Goal: Information Seeking & Learning: Learn about a topic

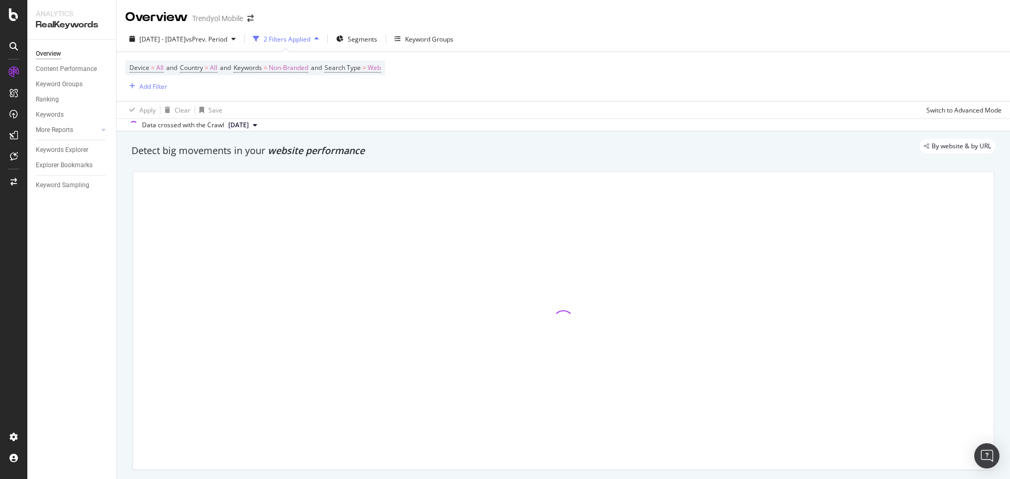
click at [247, 20] on span at bounding box center [250, 18] width 15 height 7
click at [253, 18] on icon "arrow-right-arrow-left" at bounding box center [250, 18] width 6 height 7
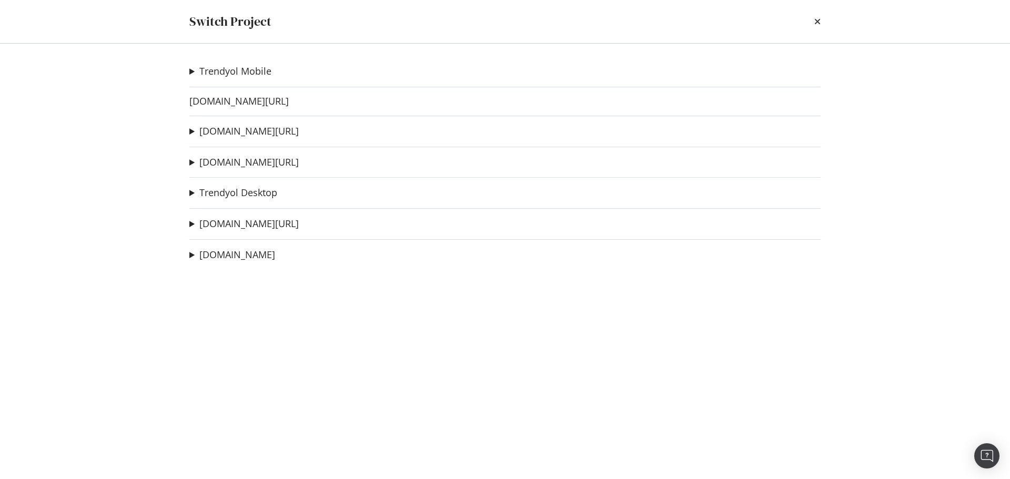
click at [250, 93] on div "Trendyol Mobile deneme1234567 Ad-Hoc Project HU DR MWEB Ad-Hoc Project HU DR WE…" at bounding box center [504, 262] width 673 height 436
click at [248, 101] on link "[DOMAIN_NAME][URL]" at bounding box center [238, 101] width 99 height 11
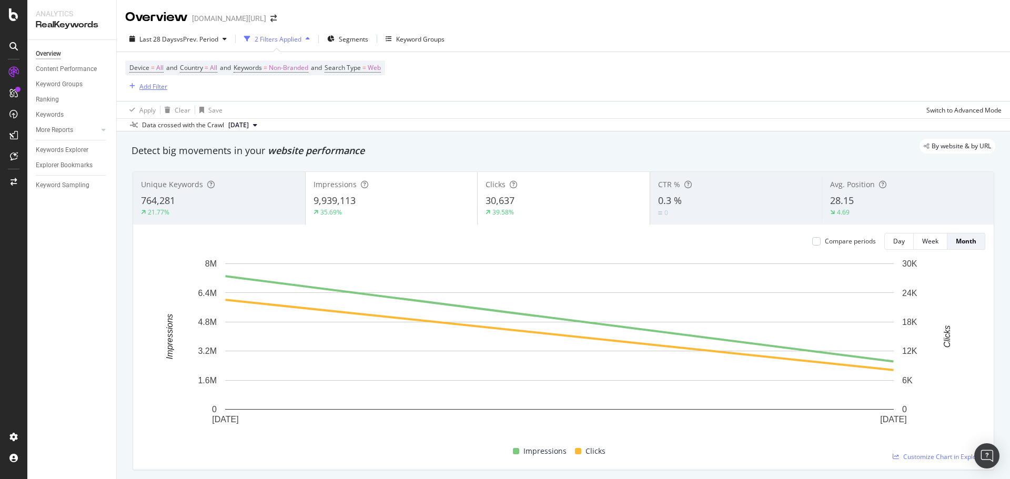
click at [158, 88] on div "Add Filter" at bounding box center [153, 86] width 28 height 9
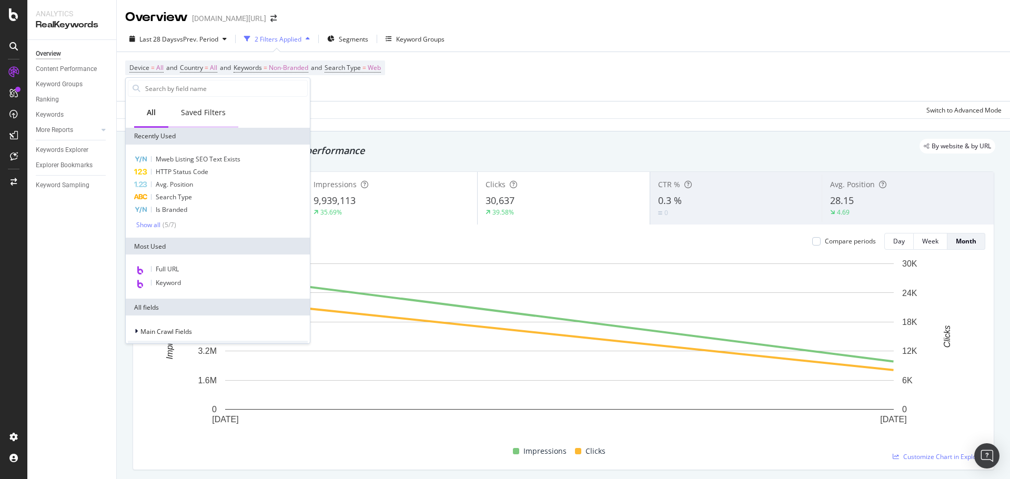
click at [211, 112] on div "Saved Filters" at bounding box center [203, 112] width 45 height 11
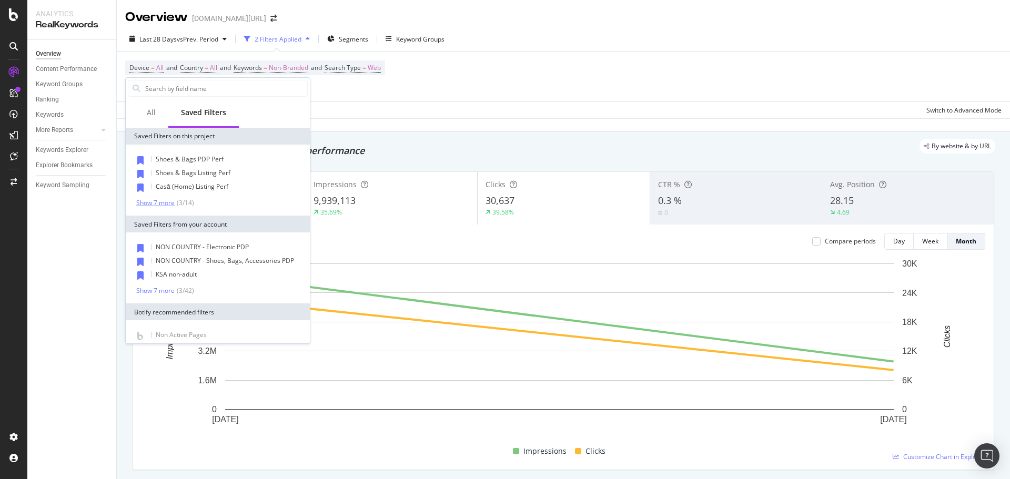
click at [155, 201] on div "Show 7 more" at bounding box center [155, 202] width 38 height 7
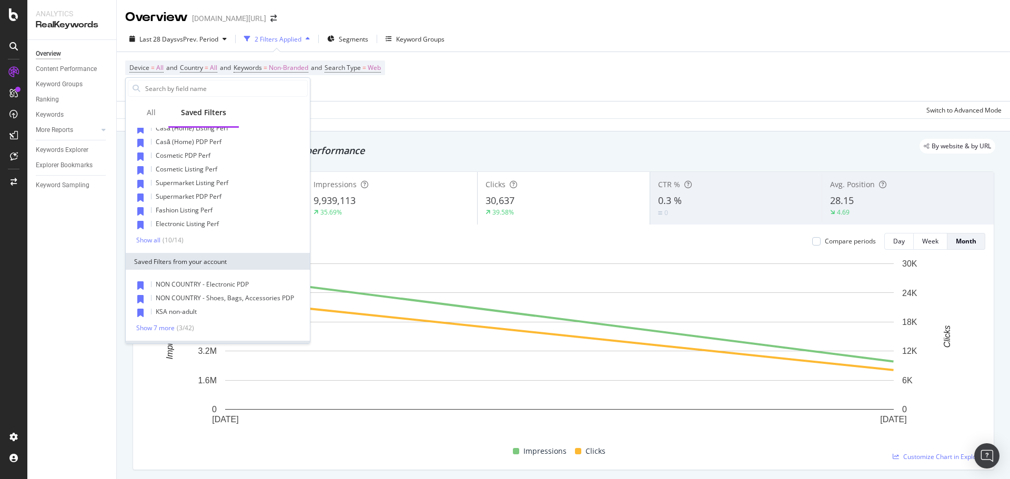
scroll to position [109, 0]
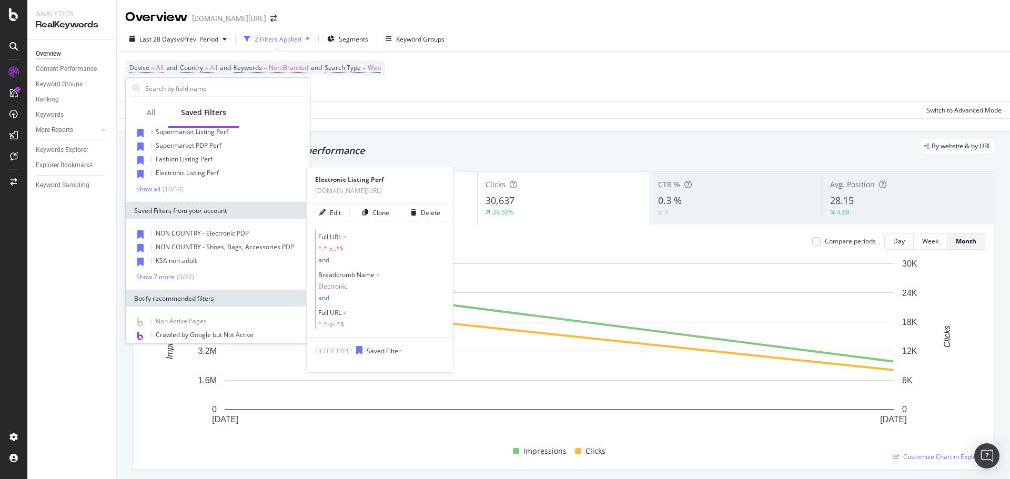
click at [206, 173] on span "Electronic Listing Perf" at bounding box center [187, 172] width 63 height 9
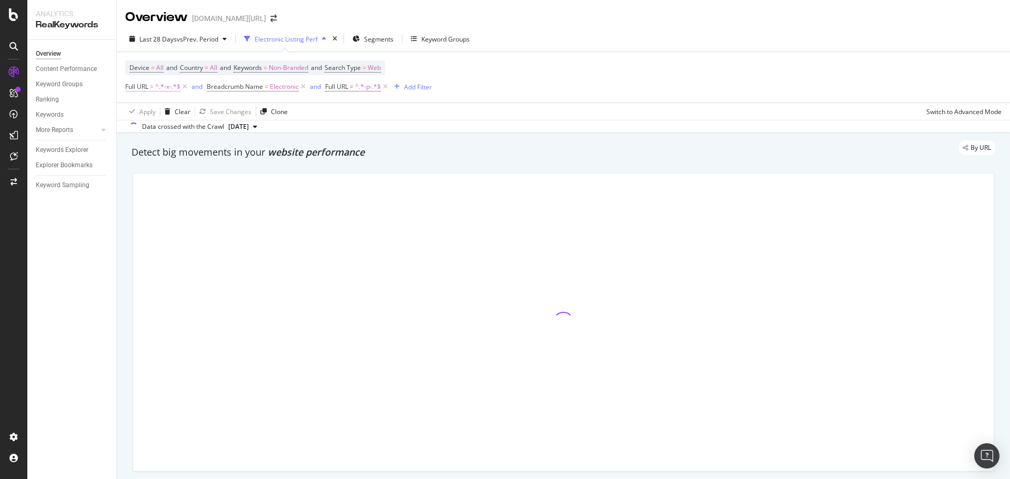
click at [155, 84] on span "Full URL = ^.*-x-.*$" at bounding box center [152, 86] width 55 height 9
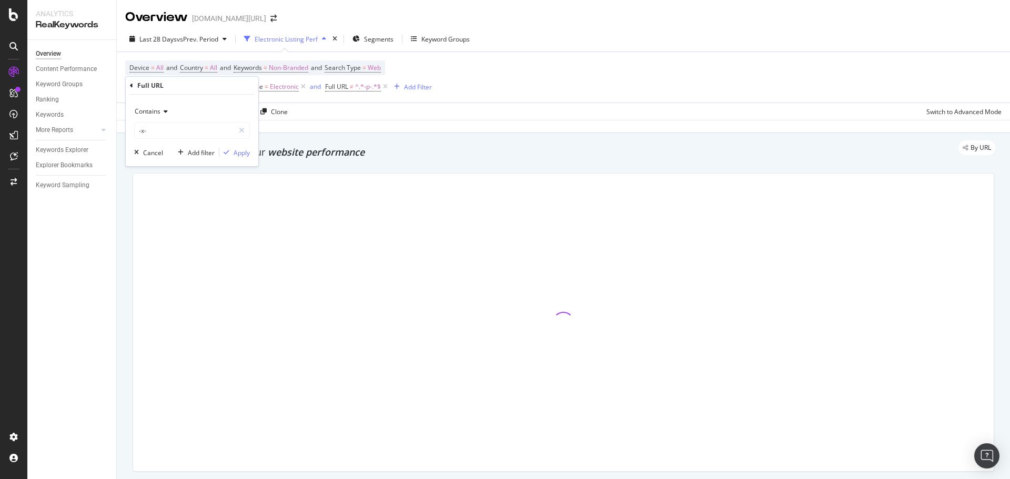
click at [167, 115] on div "Contains" at bounding box center [192, 111] width 116 height 17
click at [164, 229] on span "Doesn't contain" at bounding box center [162, 229] width 46 height 9
drag, startPoint x: 240, startPoint y: 152, endPoint x: 340, endPoint y: 107, distance: 109.5
click at [240, 152] on div "Apply" at bounding box center [242, 152] width 16 height 9
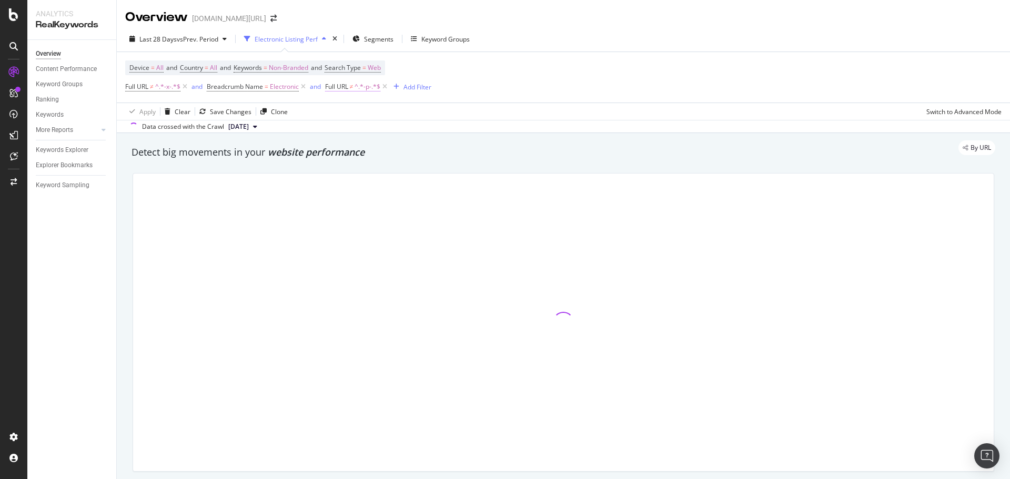
click at [352, 89] on span "≠" at bounding box center [352, 86] width 4 height 9
click at [364, 117] on div "Doesn't contain" at bounding box center [393, 111] width 116 height 17
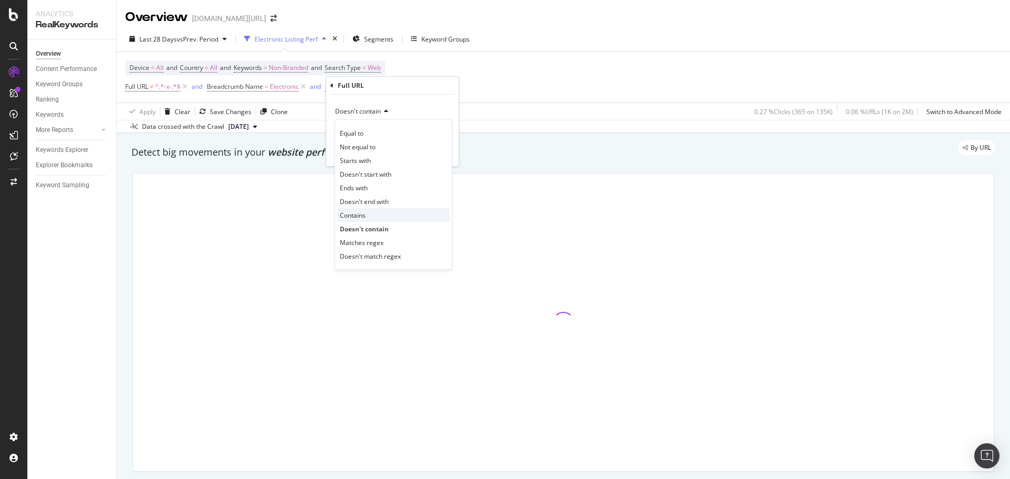
click at [376, 214] on div "Contains" at bounding box center [393, 215] width 113 height 14
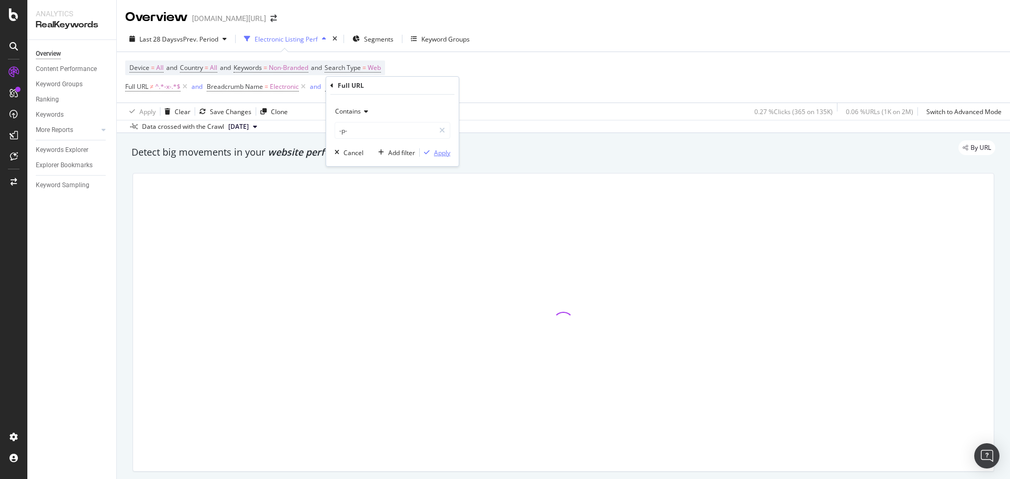
click at [428, 151] on icon "button" at bounding box center [427, 152] width 6 height 6
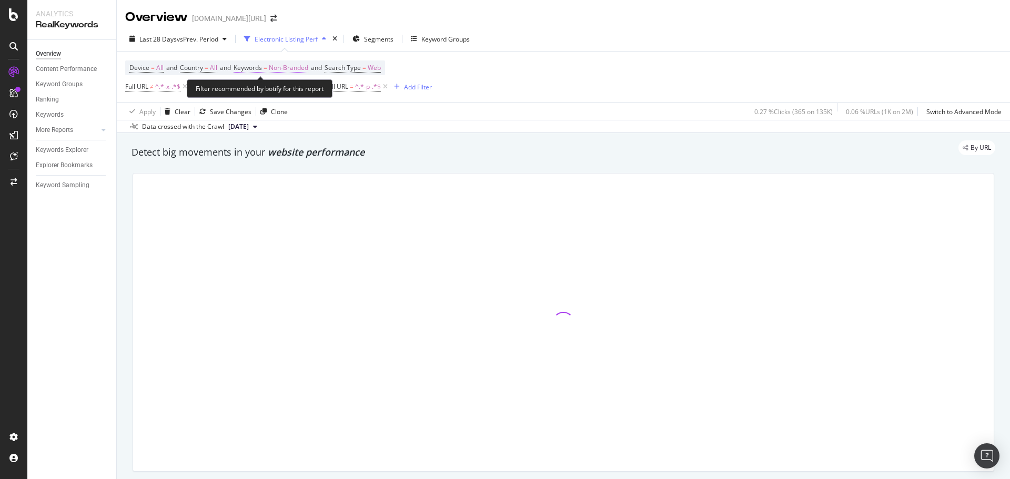
click at [267, 68] on span "=" at bounding box center [266, 67] width 4 height 9
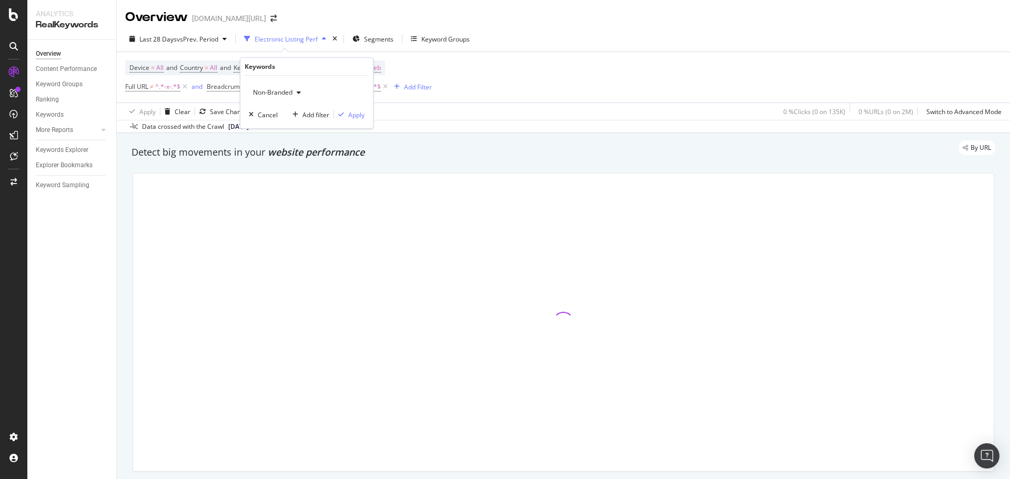
click at [277, 95] on span "Non-Branded" at bounding box center [271, 92] width 44 height 9
click at [287, 159] on span "Non-Branded & Anonymized queries" at bounding box center [311, 159] width 107 height 9
click at [359, 117] on div "Apply" at bounding box center [365, 114] width 16 height 9
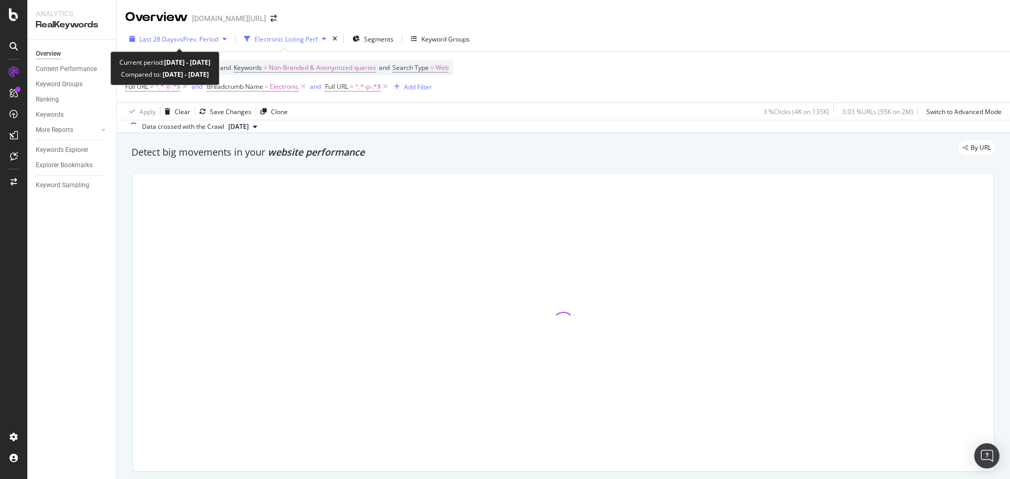
click at [194, 35] on span "vs Prev. Period" at bounding box center [198, 39] width 42 height 9
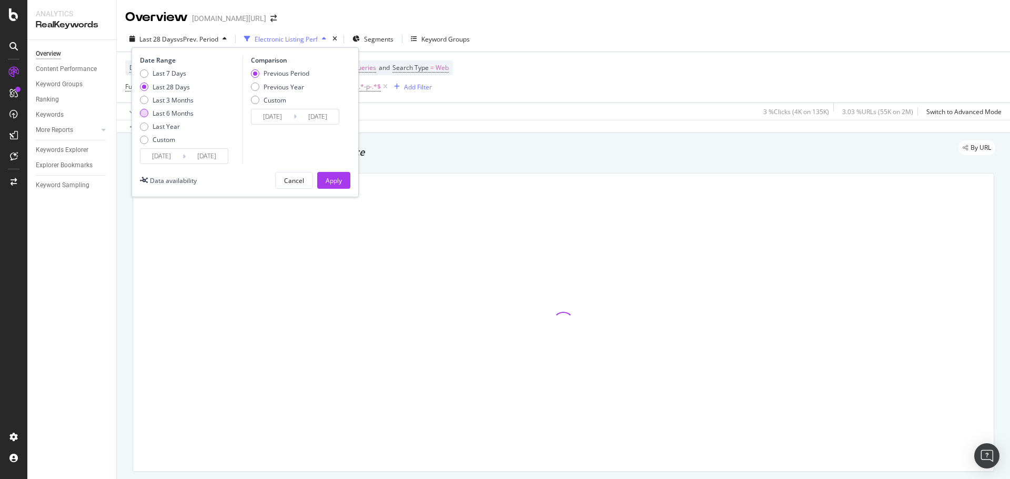
drag, startPoint x: 170, startPoint y: 112, endPoint x: 182, endPoint y: 117, distance: 12.7
click at [170, 112] on div "Last 6 Months" at bounding box center [173, 113] width 41 height 9
type input "[DATE]"
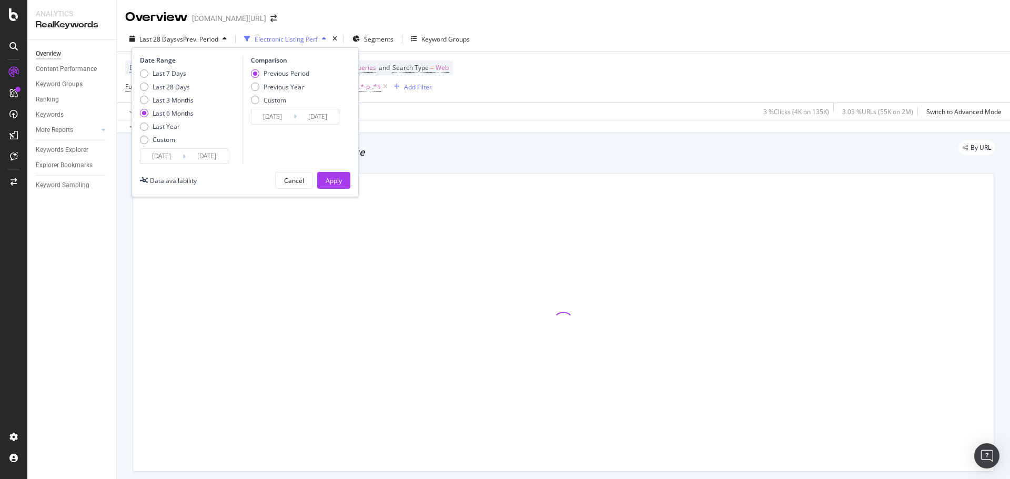
click at [335, 183] on div "Apply" at bounding box center [334, 180] width 16 height 9
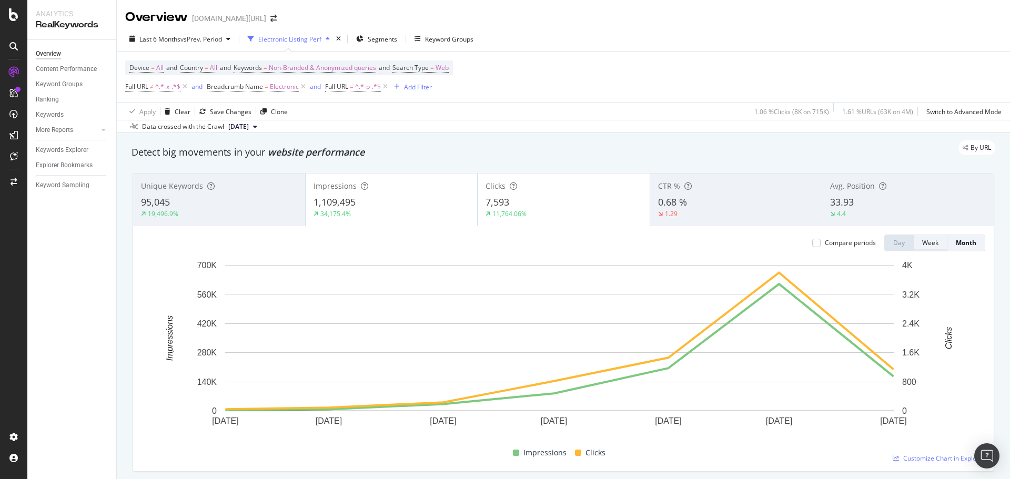
click at [922, 240] on div "Week" at bounding box center [930, 242] width 16 height 9
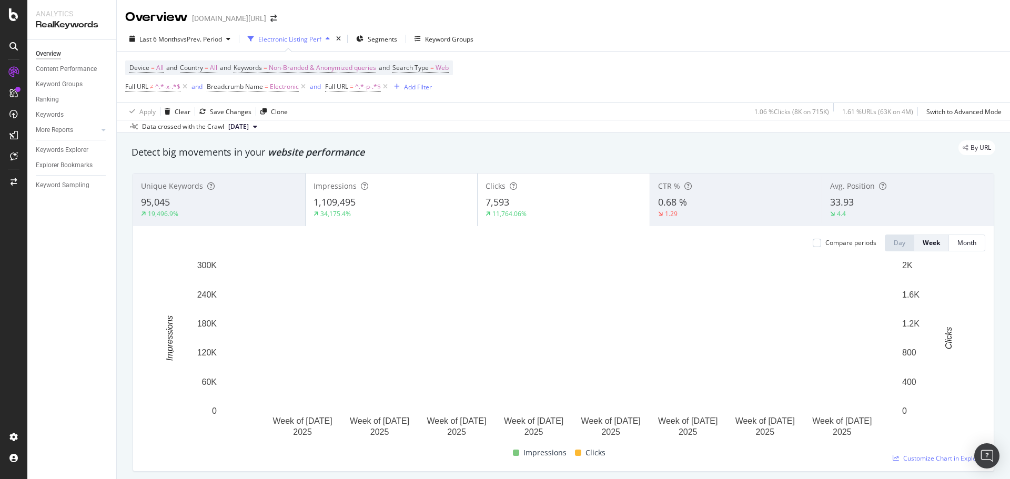
click at [573, 52] on div "Device = All and Country = All and Keywords = Non-Branded & Anonymized queries …" at bounding box center [563, 77] width 876 height 51
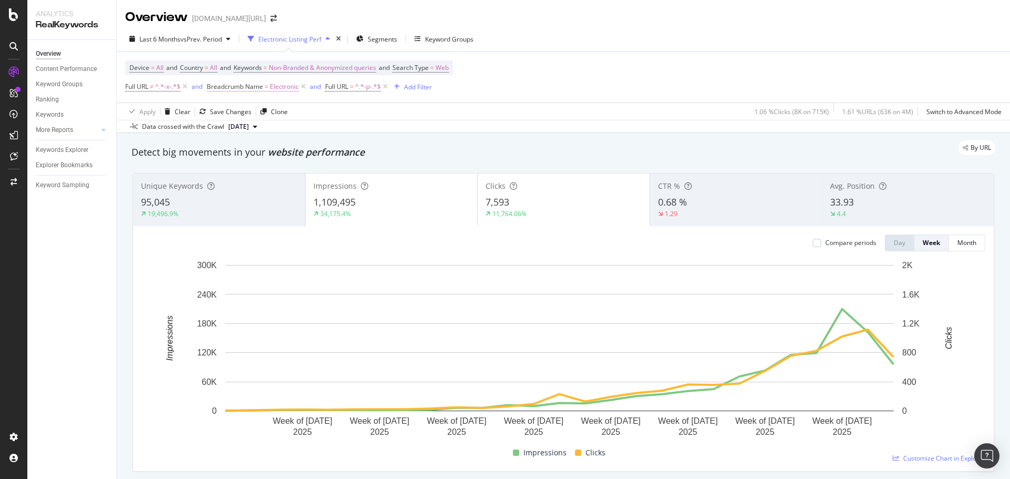
click at [246, 88] on span "Breadcrumb Name" at bounding box center [235, 86] width 56 height 9
click at [266, 130] on input "Electronic" at bounding box center [266, 130] width 99 height 17
click at [666, 27] on div "Last 6 Months vs Prev. Period Electronic Listing Perf Segments Keyword Groups D…" at bounding box center [563, 79] width 893 height 107
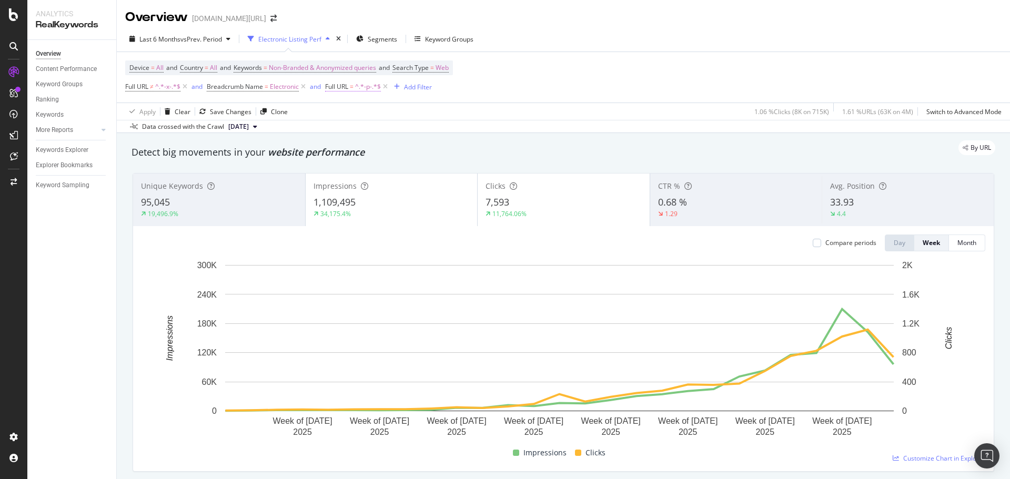
click at [368, 90] on span "^.*-p-.*$" at bounding box center [368, 86] width 26 height 15
click at [374, 130] on input "-p-" at bounding box center [384, 130] width 99 height 17
drag, startPoint x: 374, startPoint y: 130, endPoint x: 380, endPoint y: 125, distance: 7.5
click at [374, 130] on input "-p-" at bounding box center [384, 130] width 99 height 17
click at [611, 9] on div "Overview [DOMAIN_NAME][URL]" at bounding box center [563, 13] width 893 height 26
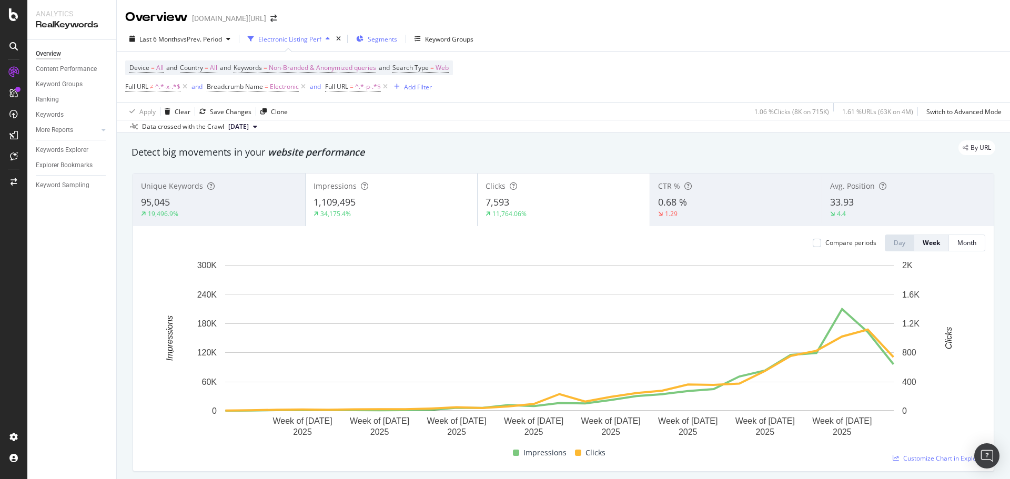
click at [385, 35] on span "Segments" at bounding box center [382, 39] width 29 height 9
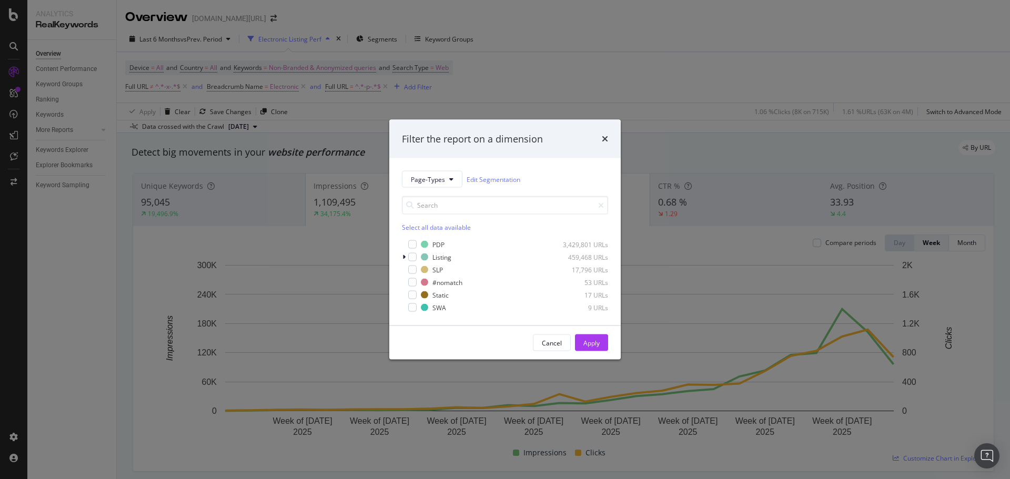
click at [655, 11] on div "Filter the report on a dimension Page-Types Edit Segmentation Select all data a…" at bounding box center [505, 239] width 1010 height 479
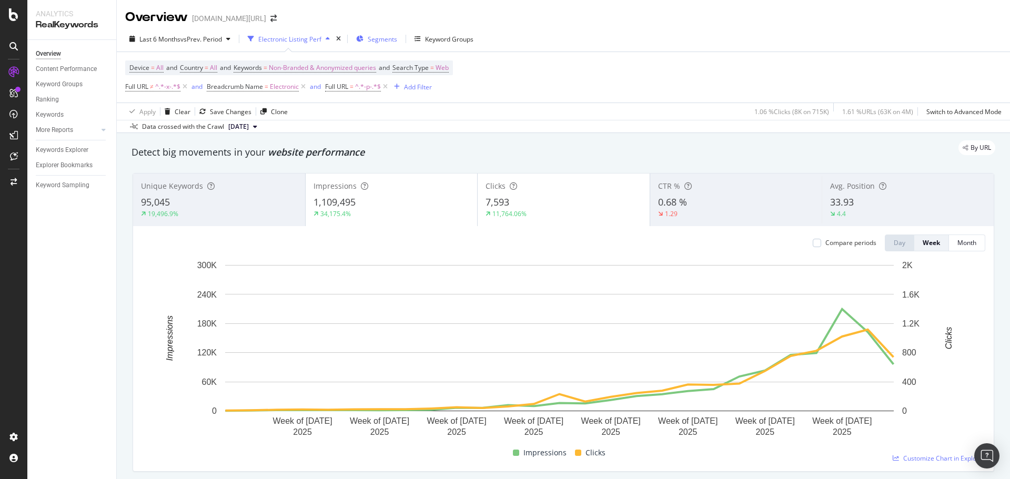
click at [392, 36] on span "Segments" at bounding box center [382, 39] width 29 height 9
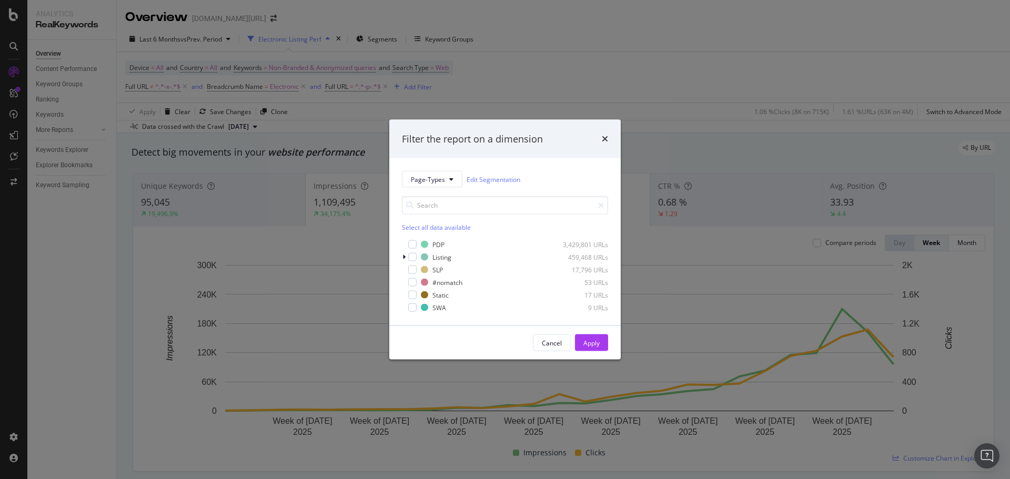
click at [603, 55] on div "Filter the report on a dimension Page-Types Edit Segmentation Select all data a…" at bounding box center [505, 239] width 1010 height 479
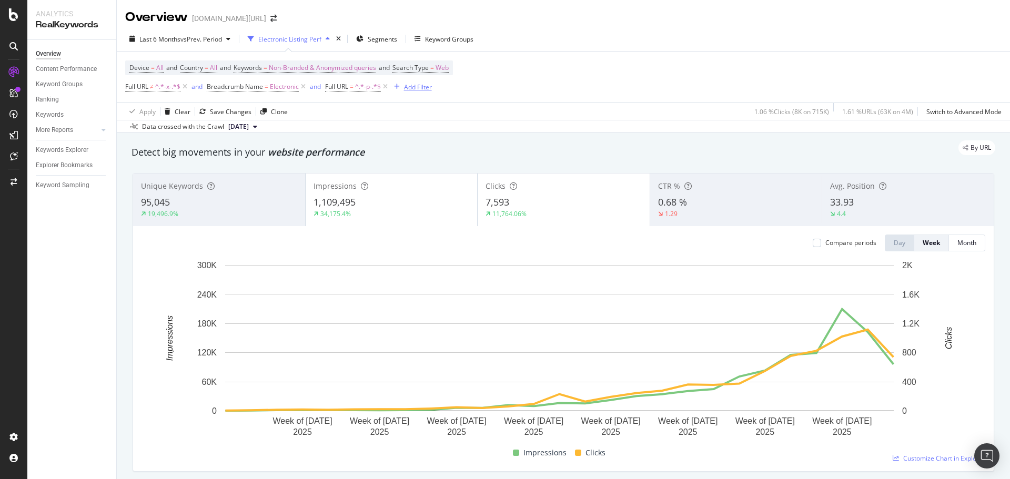
click at [417, 92] on div "Add Filter" at bounding box center [411, 87] width 42 height 12
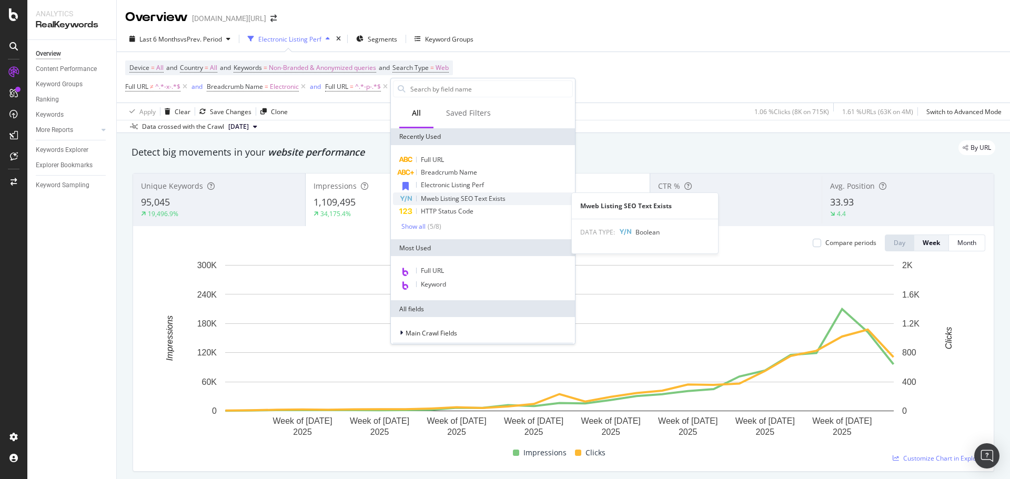
click at [463, 197] on span "Mweb Listing SEO Text Exists" at bounding box center [463, 198] width 85 height 9
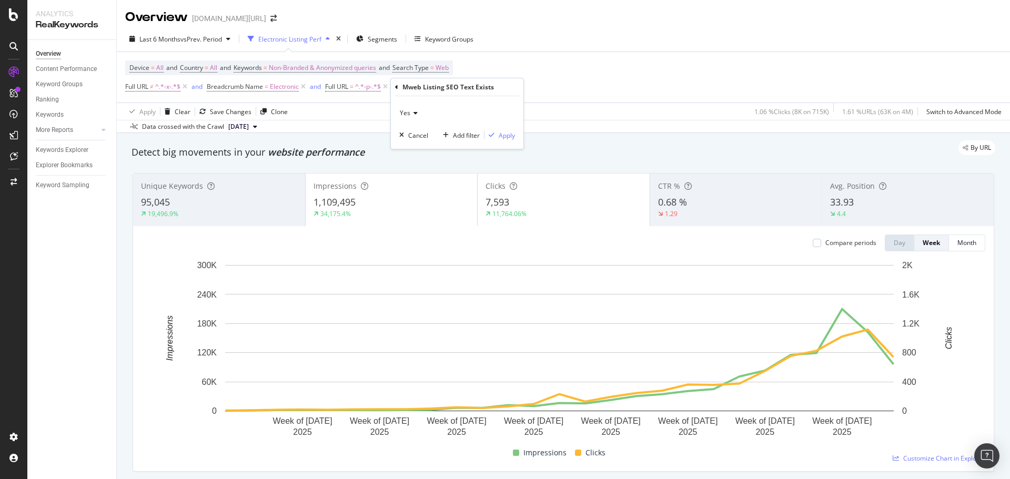
click at [395, 86] on icon at bounding box center [396, 87] width 3 height 6
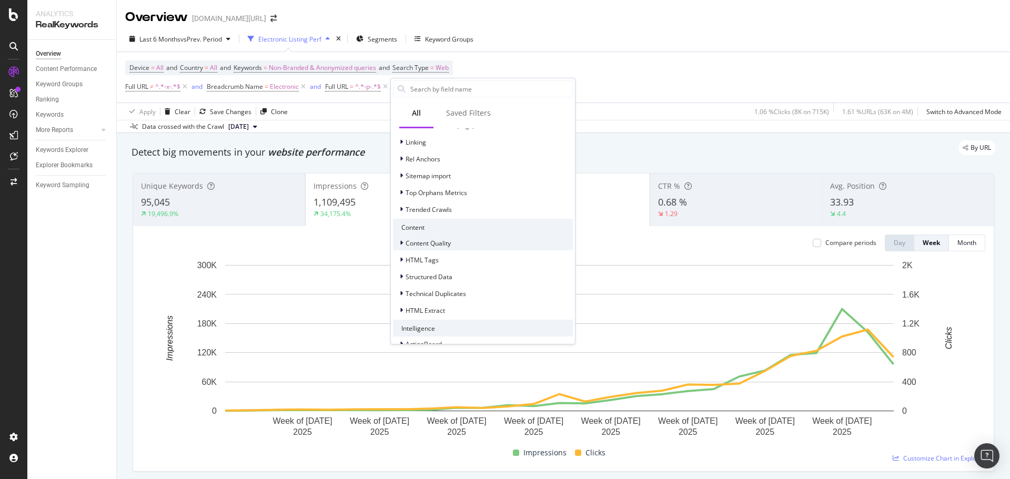
scroll to position [341, 0]
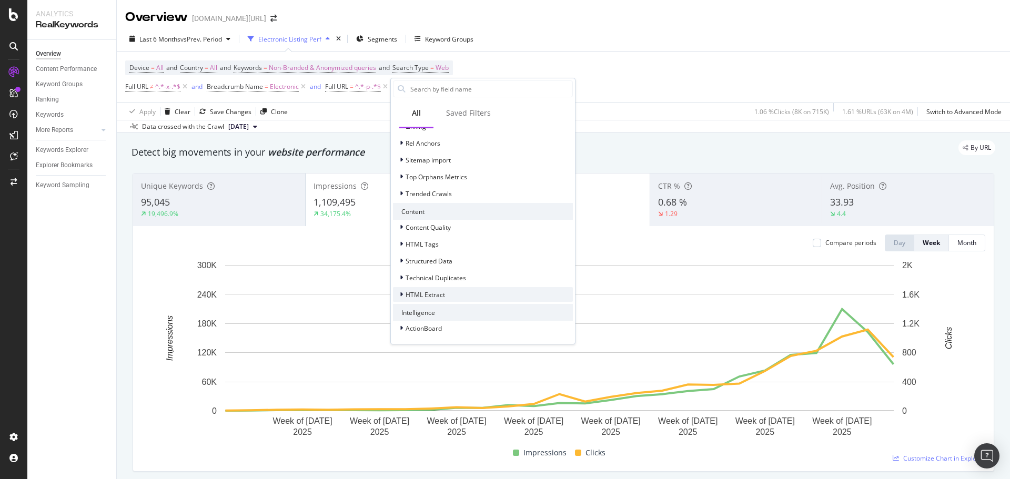
click at [401, 293] on icon at bounding box center [401, 294] width 3 height 6
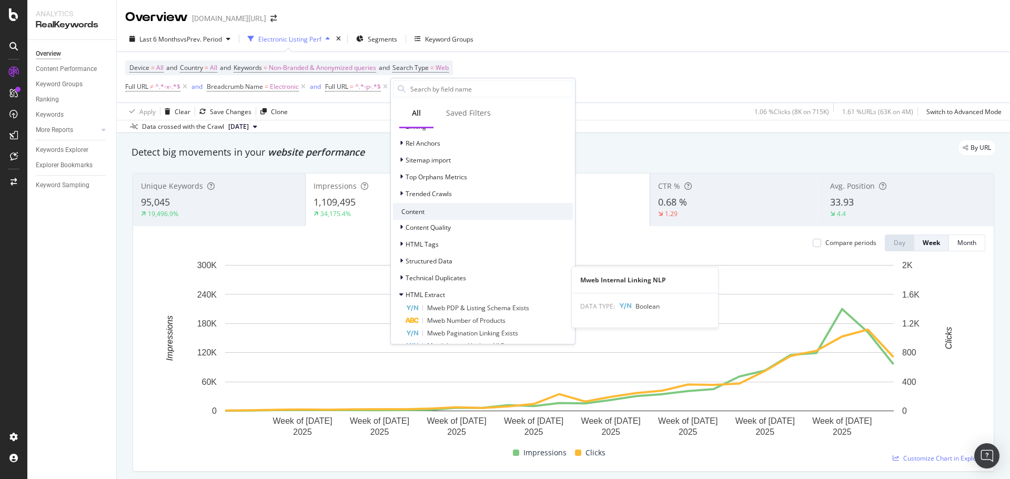
scroll to position [556, 0]
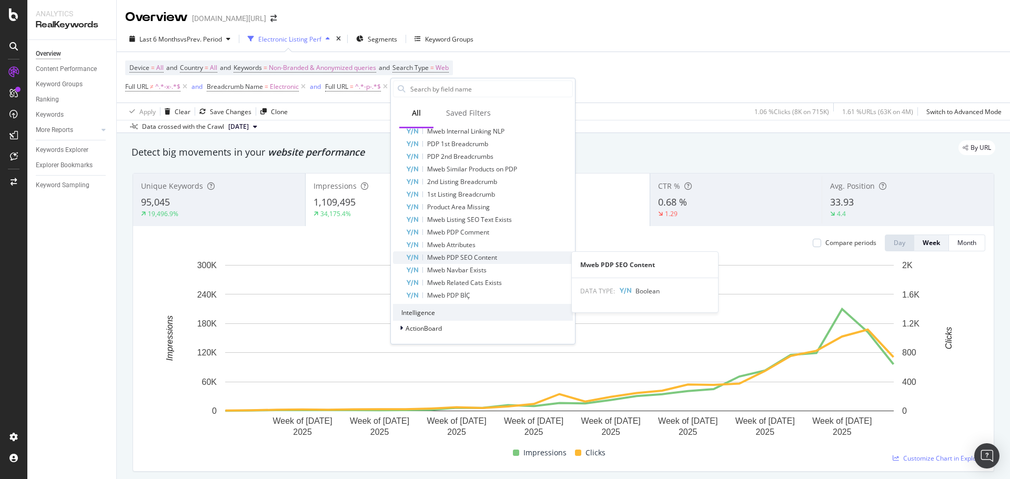
click at [493, 260] on span "Mweb PDP SEO Content" at bounding box center [462, 257] width 70 height 9
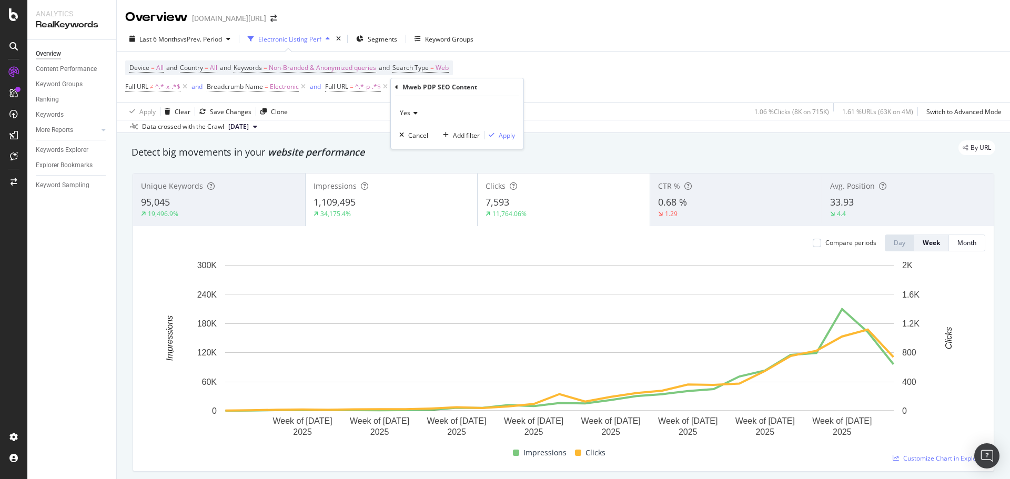
click at [419, 113] on div "Yes" at bounding box center [457, 113] width 116 height 17
click at [502, 87] on div "Mweb PDP SEO Content" at bounding box center [457, 87] width 124 height 18
click at [510, 133] on div "Apply" at bounding box center [507, 135] width 16 height 9
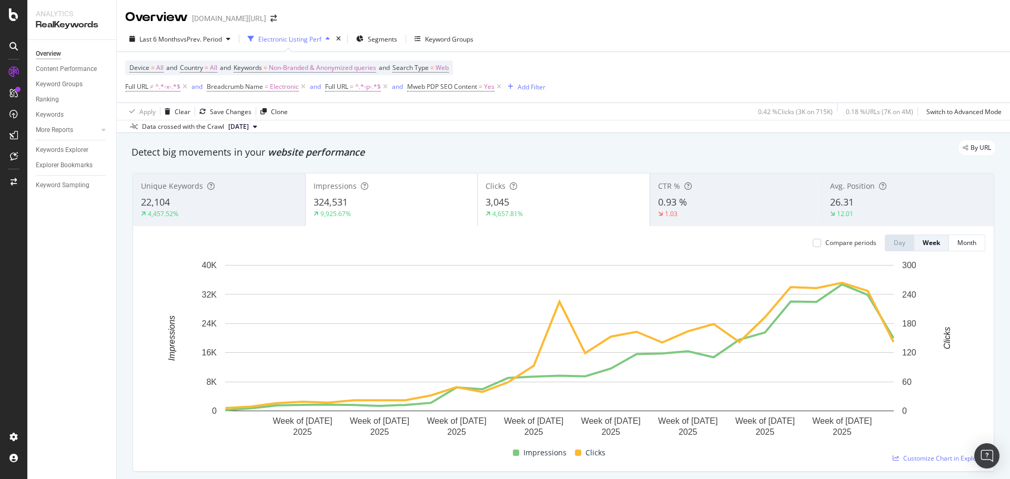
click at [714, 43] on div "Last 6 Months vs Prev. Period Electronic Listing Perf Segments Keyword Groups" at bounding box center [563, 41] width 893 height 21
click at [590, 32] on div "Last 6 Months vs Prev. Period Electronic Listing Perf Segments Keyword Groups" at bounding box center [563, 41] width 893 height 21
click at [468, 92] on span "Mweb PDP SEO Content = Yes" at bounding box center [455, 86] width 96 height 15
click at [469, 89] on span "Mweb PDP SEO Content" at bounding box center [442, 86] width 70 height 9
click at [432, 112] on icon at bounding box center [431, 111] width 7 height 6
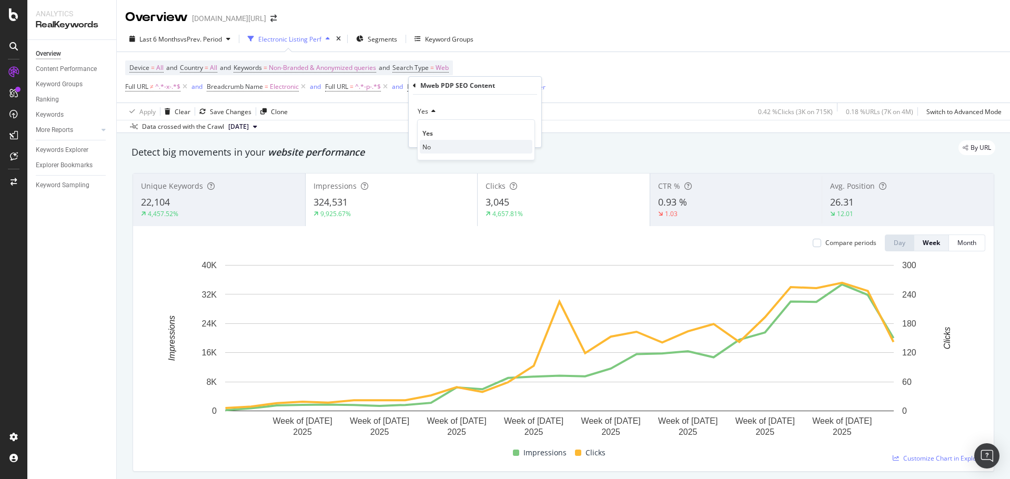
click at [433, 150] on div "No" at bounding box center [476, 147] width 113 height 14
click at [527, 135] on div "Apply" at bounding box center [525, 133] width 16 height 9
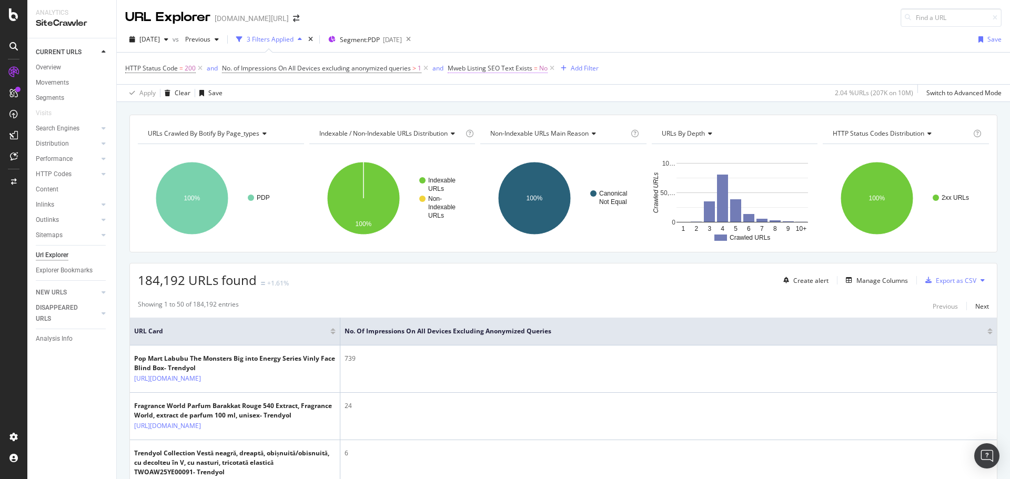
click at [499, 66] on span "Mweb Listing SEO Text Exists" at bounding box center [490, 68] width 85 height 9
drag, startPoint x: 527, startPoint y: 31, endPoint x: 525, endPoint y: 55, distance: 23.7
click at [527, 31] on div "2025 Aug. 9th vs Previous 3 Filters Applied Segment: PDP 2025-08-07 Save" at bounding box center [563, 41] width 893 height 21
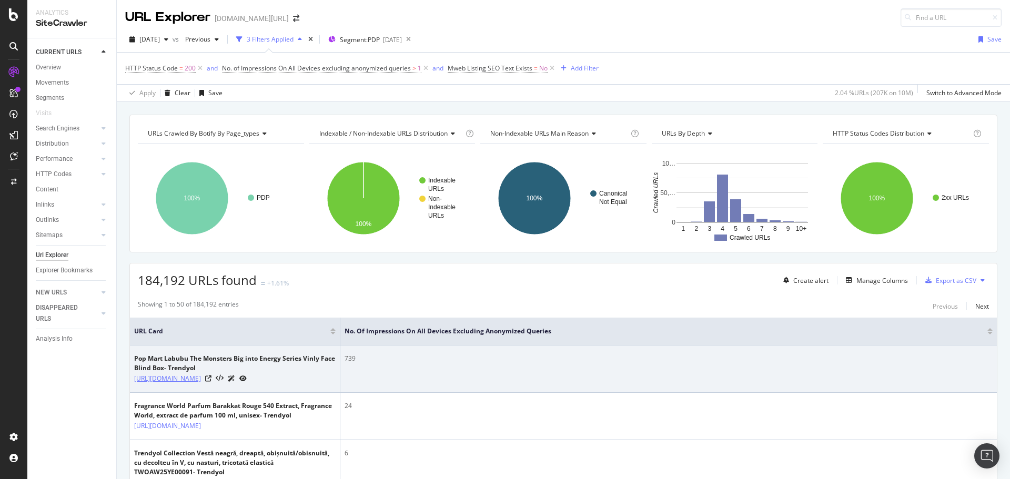
click at [201, 379] on link "https://www.trendyol.com/ro/pop-mart/labubu-the-monsters-big-into-energy-series…" at bounding box center [167, 379] width 67 height 11
click at [211, 382] on icon at bounding box center [208, 379] width 6 height 6
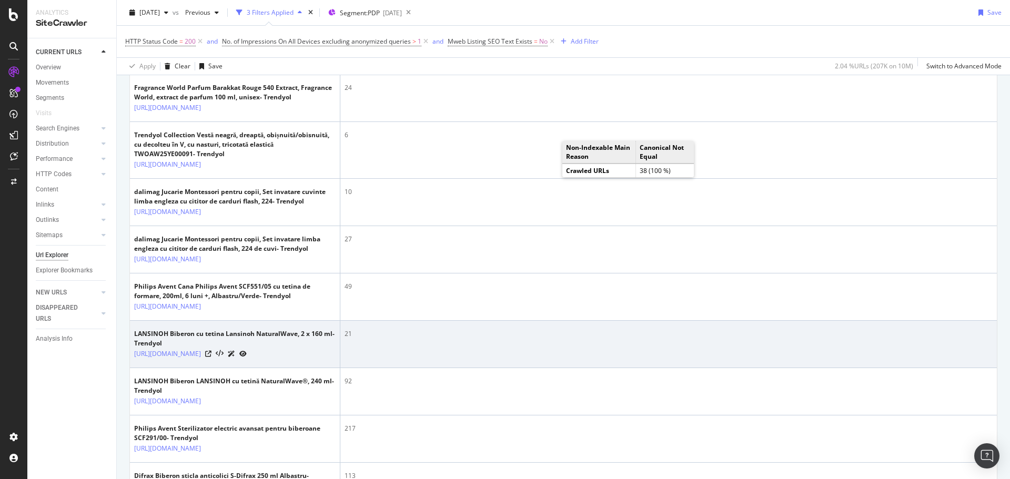
scroll to position [529, 0]
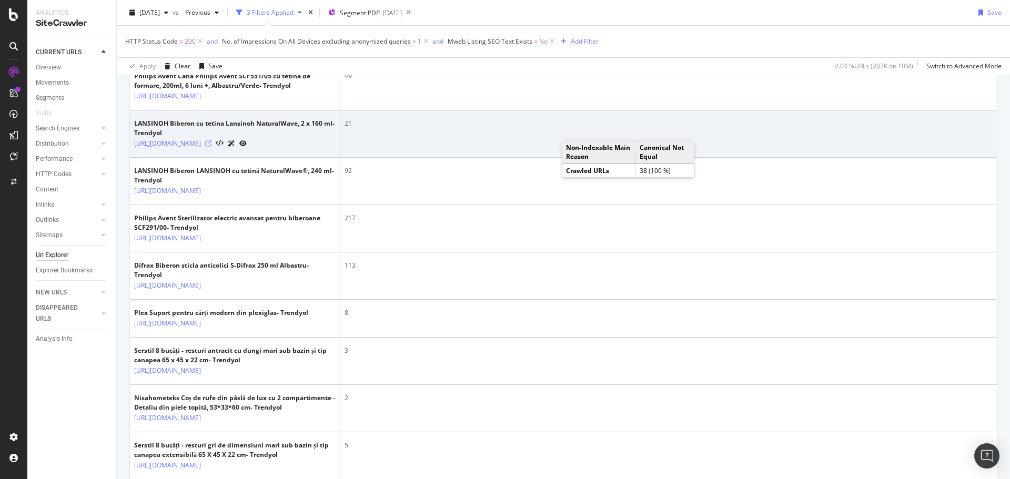
click at [211, 147] on icon at bounding box center [208, 143] width 6 height 6
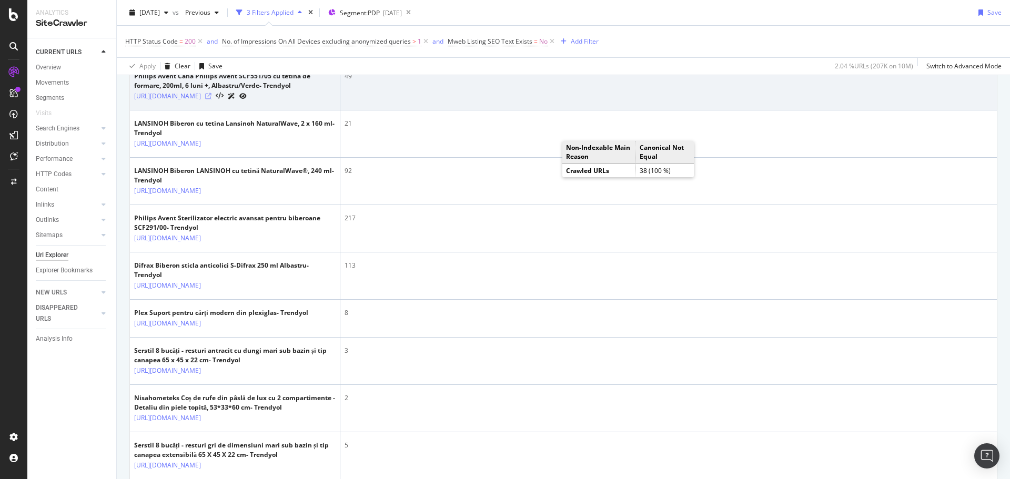
click at [211, 99] on icon at bounding box center [208, 96] width 6 height 6
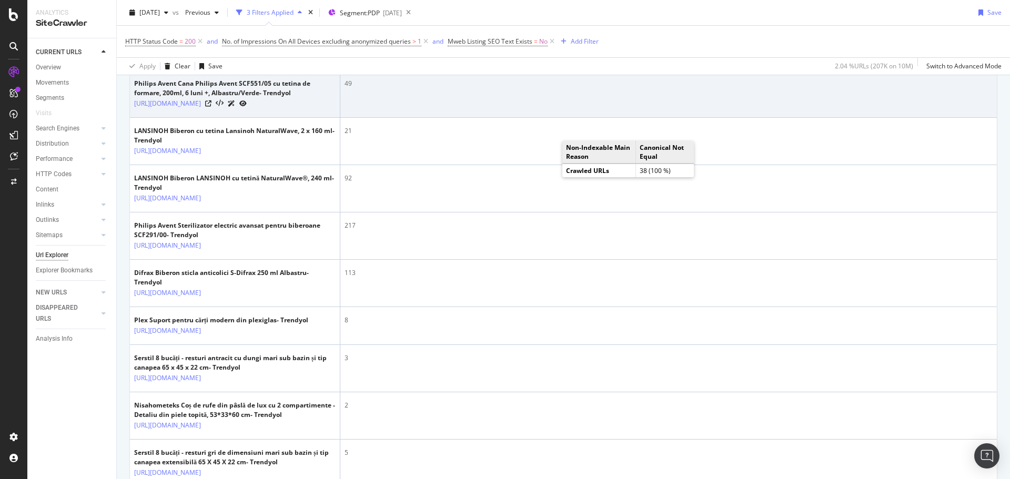
scroll to position [511, 0]
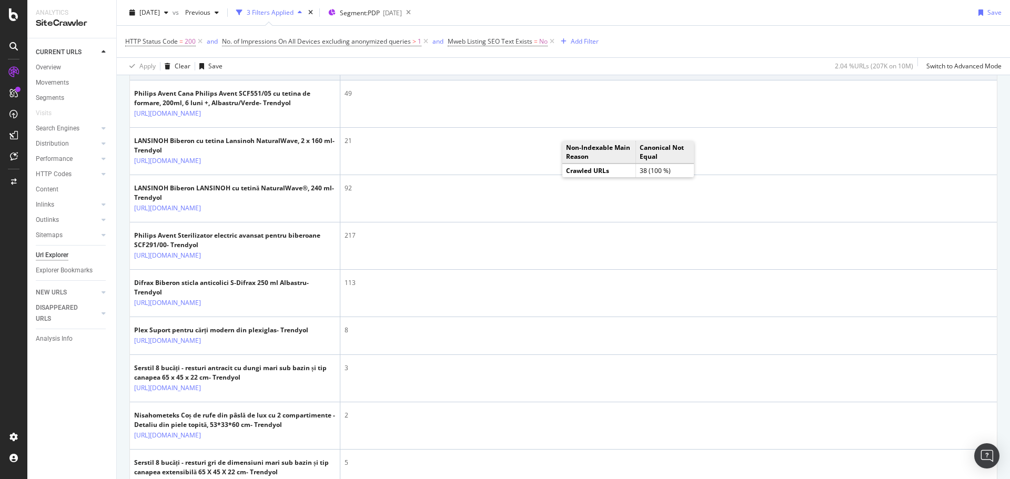
click at [211, 69] on icon at bounding box center [208, 66] width 6 height 6
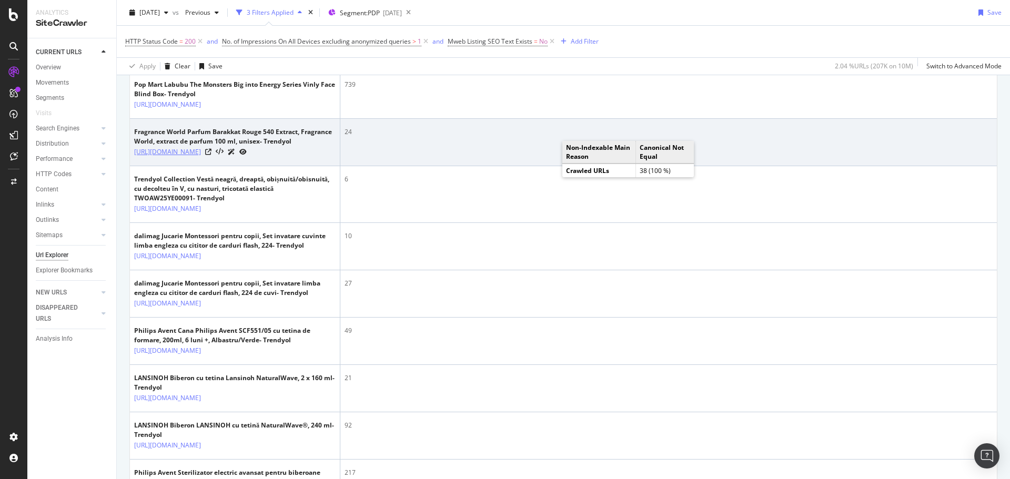
scroll to position [266, 0]
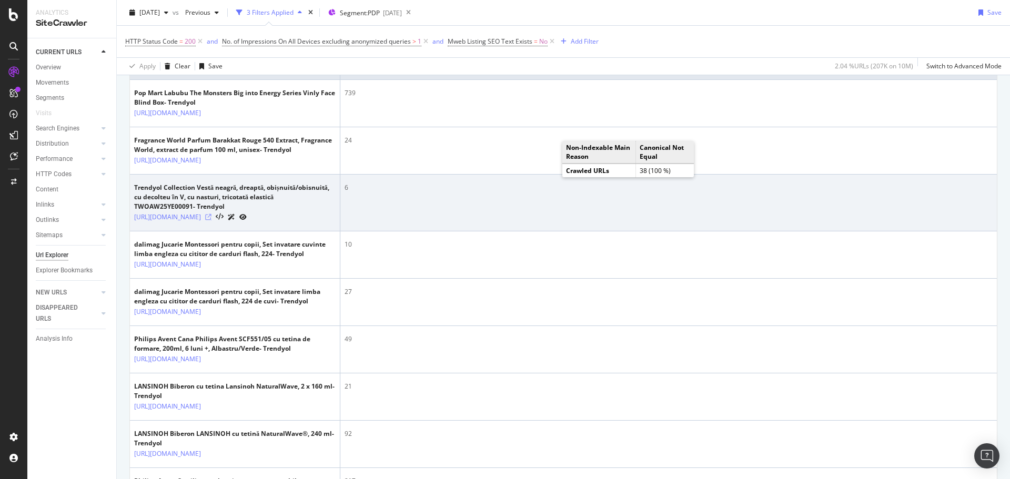
click at [211, 220] on icon at bounding box center [208, 217] width 6 height 6
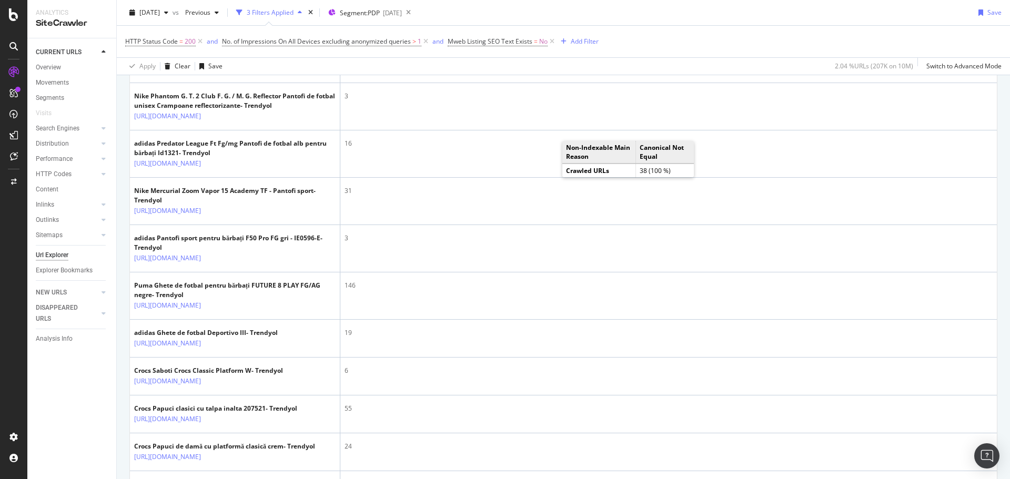
scroll to position [1832, 0]
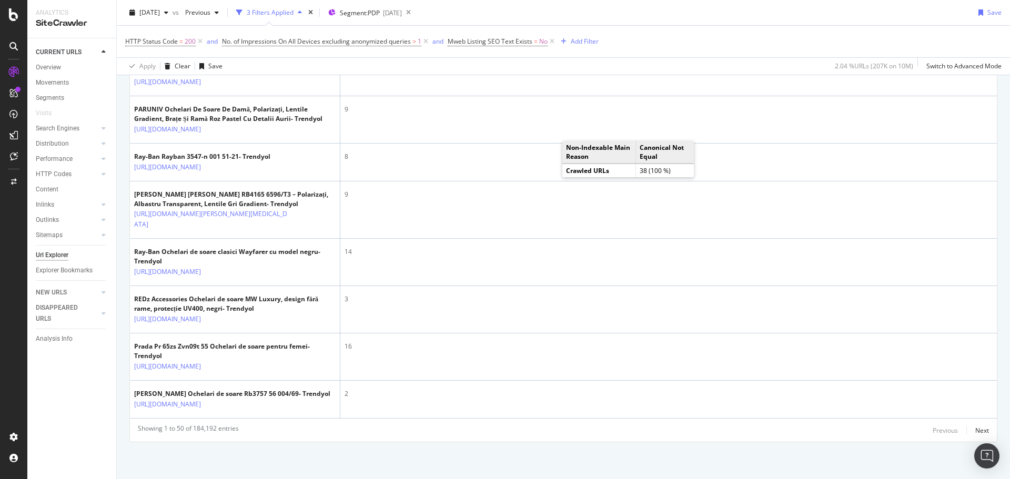
scroll to position [2346, 0]
drag, startPoint x: 56, startPoint y: 388, endPoint x: 129, endPoint y: 359, distance: 78.0
click at [56, 388] on div "CURRENT URLS Overview Movements Segments Visits Search Engines Top Charts Segme…" at bounding box center [71, 258] width 89 height 441
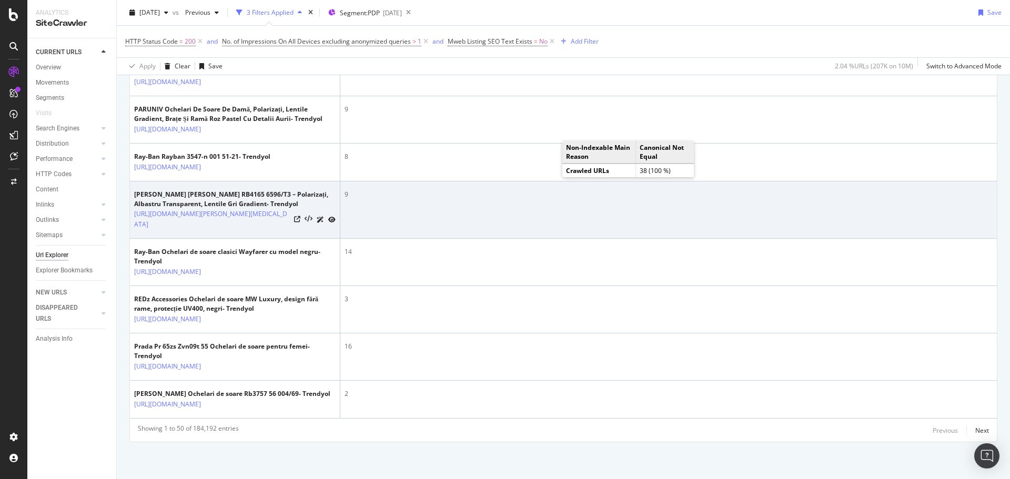
scroll to position [2873, 0]
click at [295, 223] on icon at bounding box center [297, 219] width 6 height 6
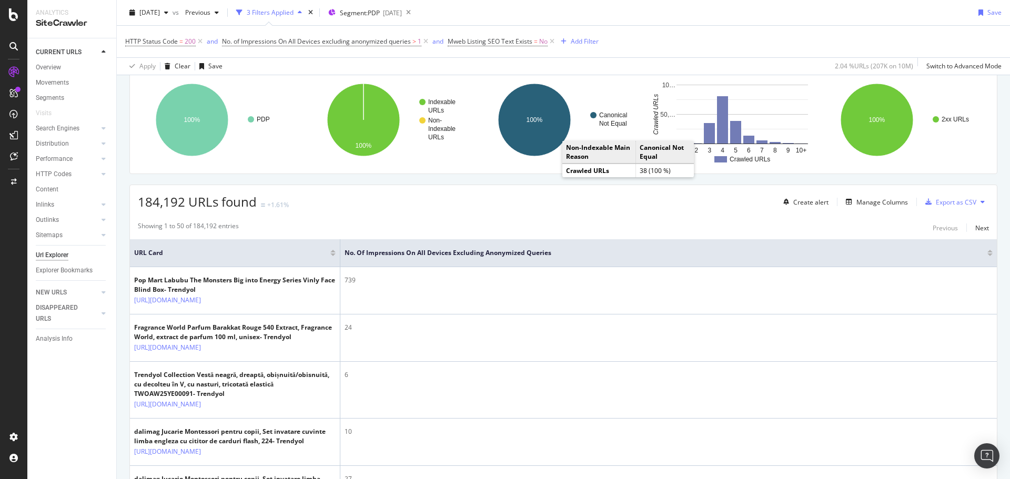
scroll to position [0, 0]
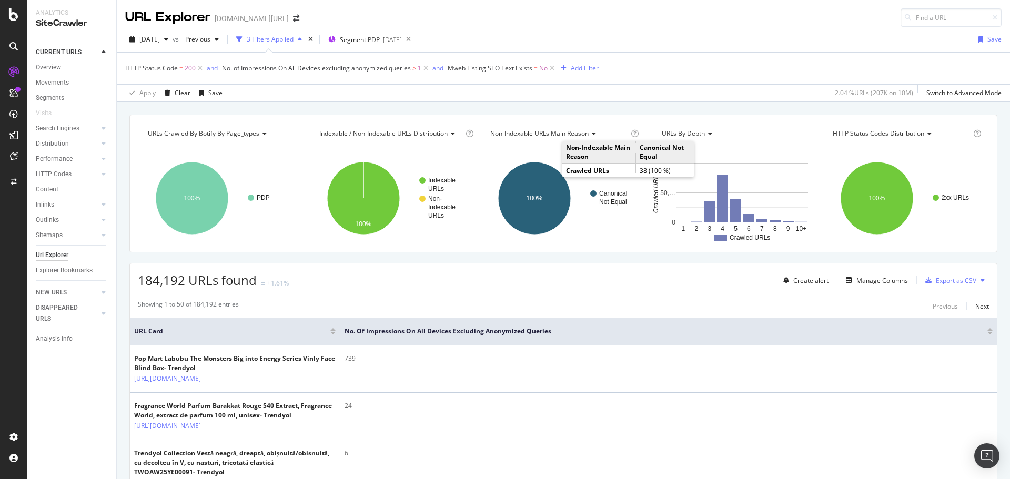
click at [663, 26] on div "URL Explorer trendyol.com/ro 2025 Aug. 9th vs Previous 3 Filters Applied Segmen…" at bounding box center [563, 239] width 893 height 479
